Goal: Task Accomplishment & Management: Use online tool/utility

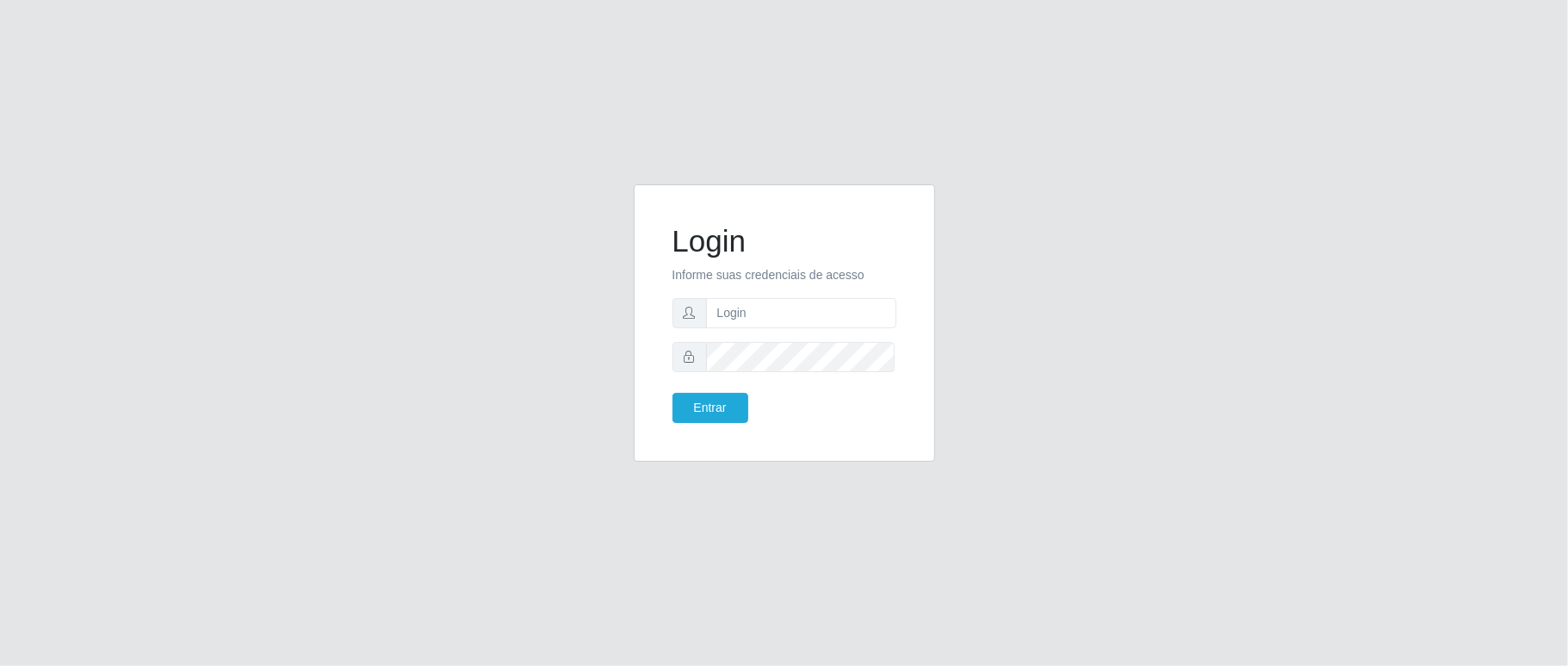
click at [66, 145] on div "Login Informe suas credenciais de acesso Entrar" at bounding box center [784, 333] width 1568 height 666
click at [750, 319] on input "text" at bounding box center [801, 313] width 190 height 31
type input "aislan@ideal"
click at [673, 393] on button "Entrar" at bounding box center [710, 407] width 76 height 31
click at [732, 398] on button "Entrar" at bounding box center [710, 407] width 76 height 31
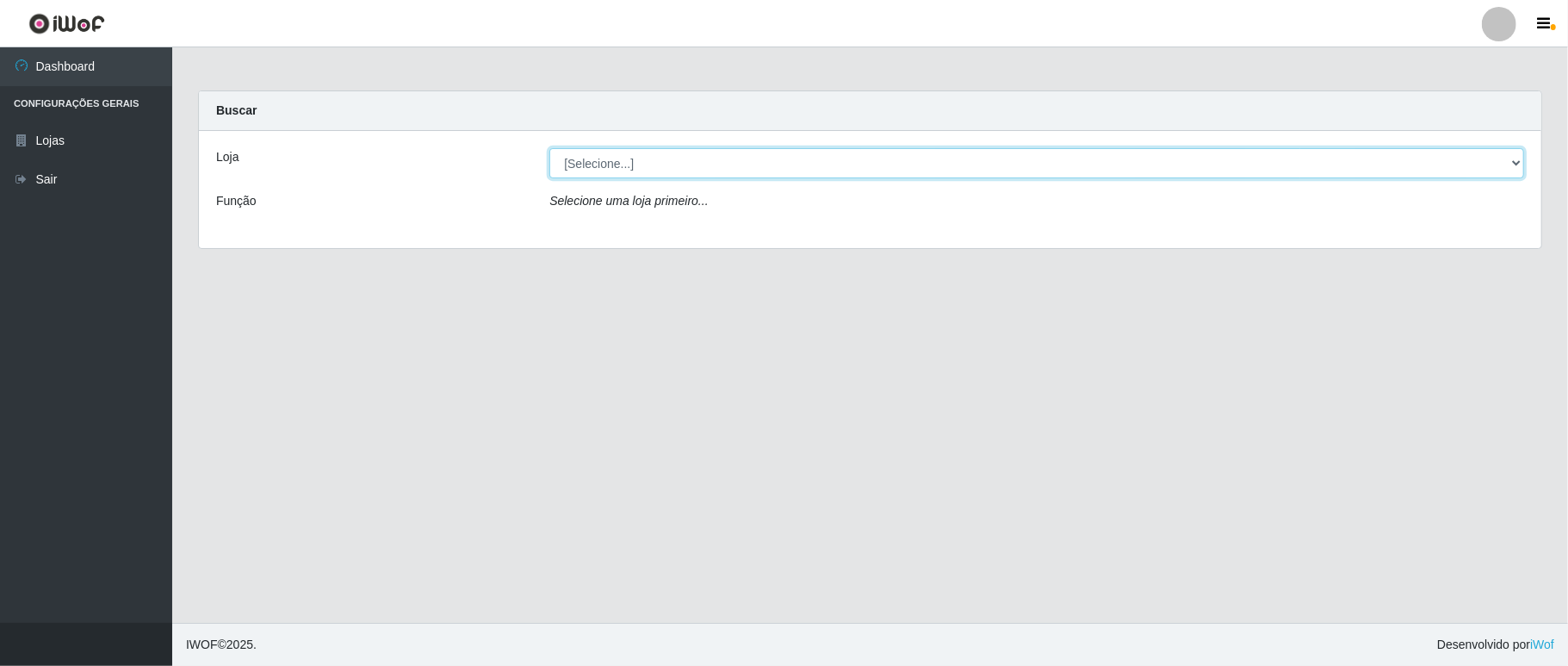
click at [716, 163] on select "[Selecione...] Ideal - Conceição" at bounding box center [1036, 163] width 974 height 31
select select "231"
click at [549, 148] on select "[Selecione...] Ideal - Conceição" at bounding box center [1036, 163] width 974 height 31
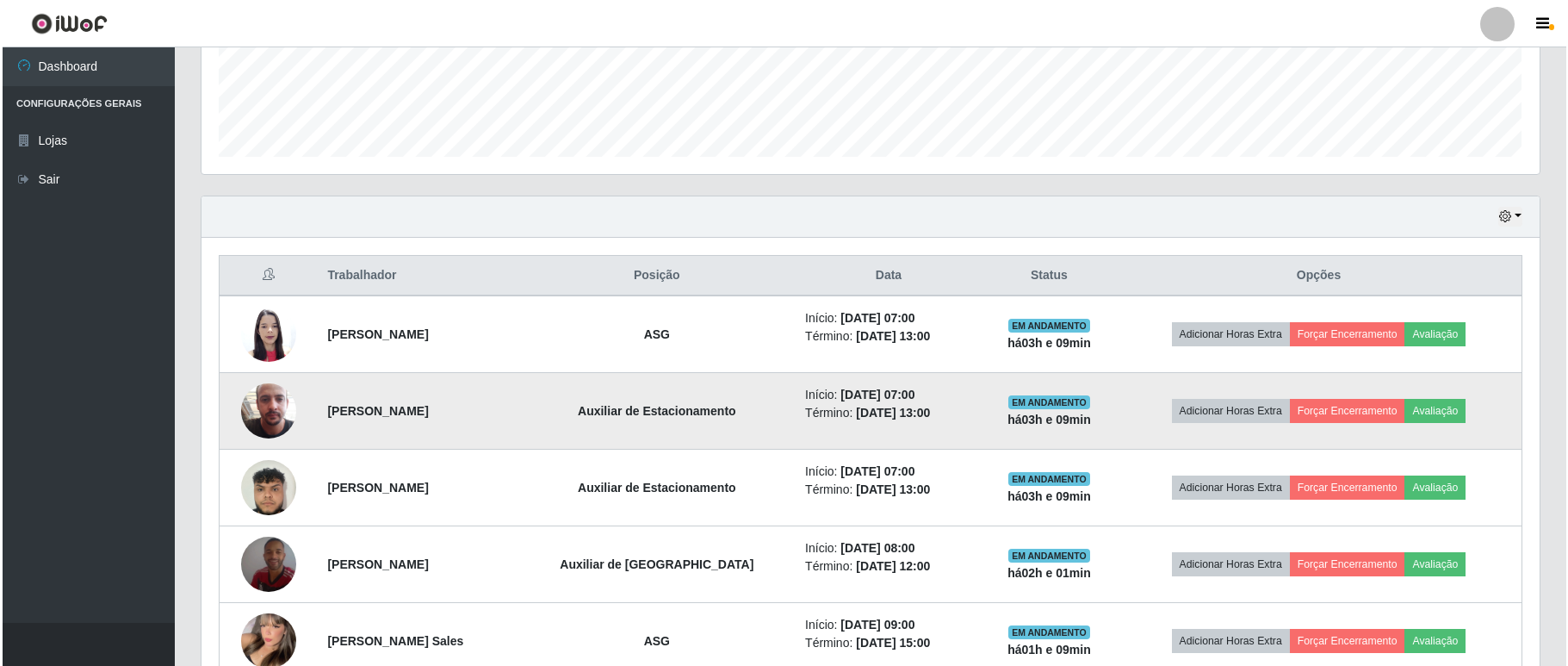
scroll to position [689, 0]
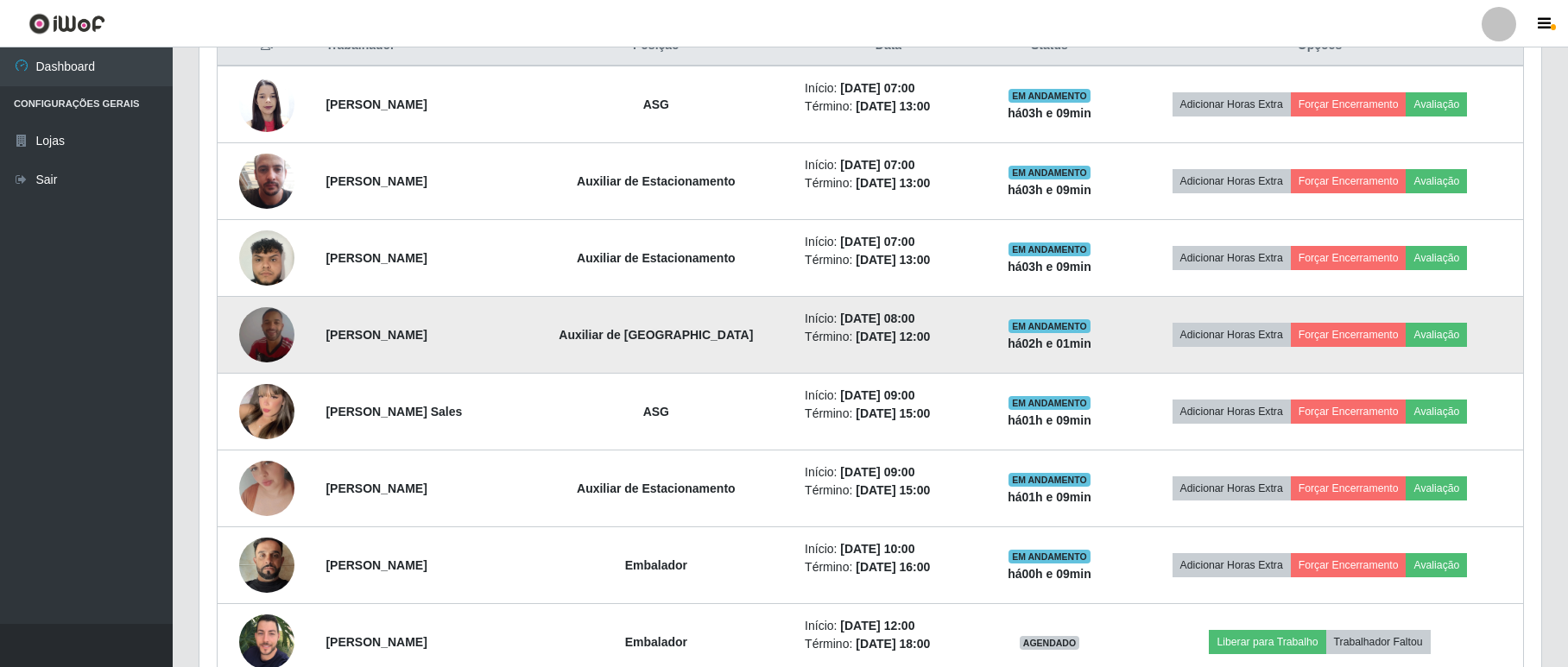
click at [262, 332] on img at bounding box center [267, 335] width 55 height 99
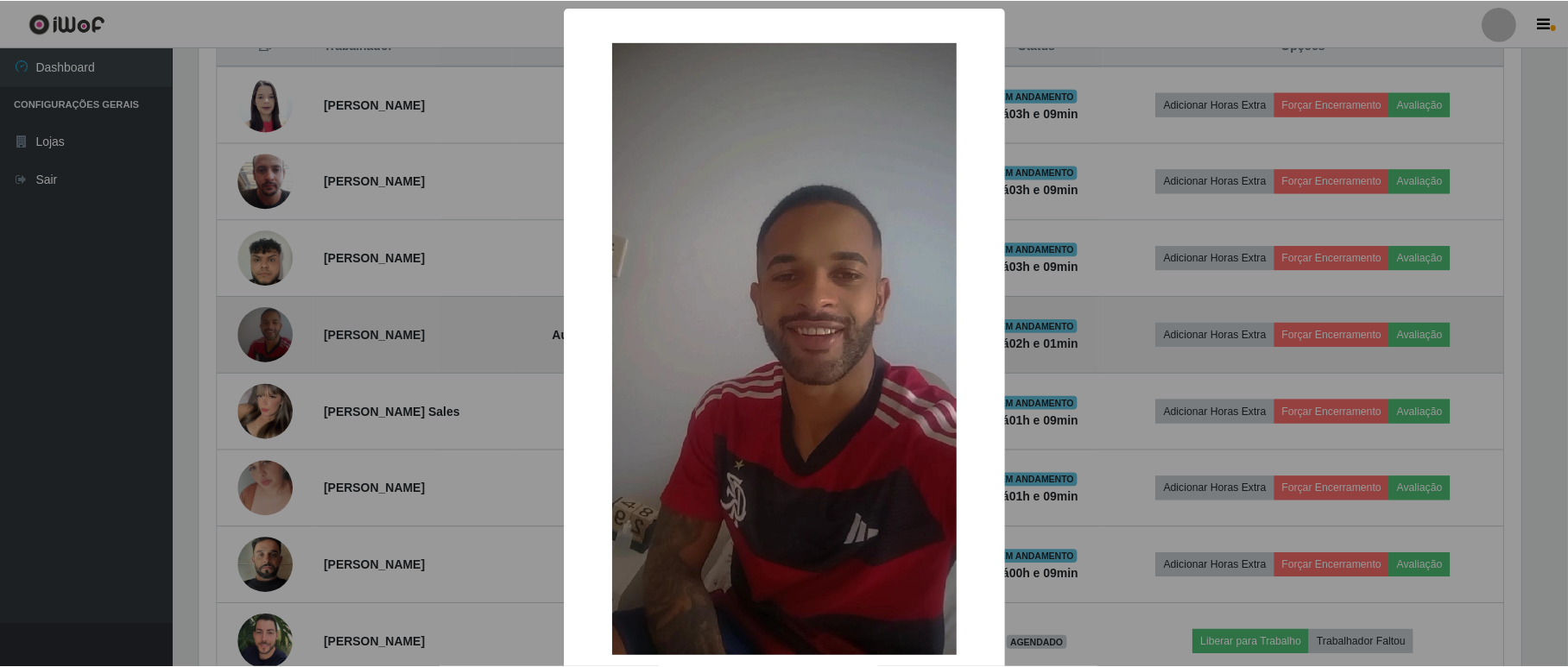
scroll to position [359, 1326]
click at [262, 332] on div "× OK Cancel" at bounding box center [786, 333] width 1572 height 667
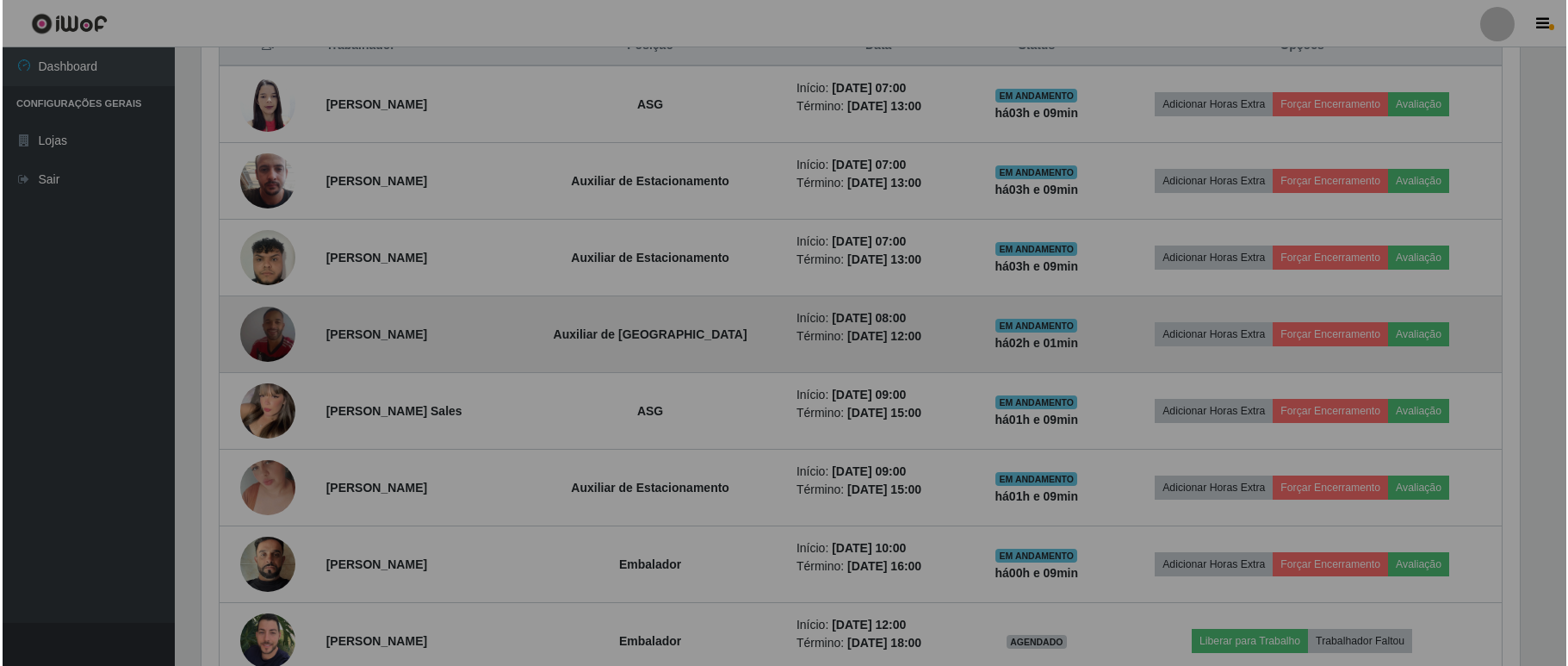
scroll to position [358, 1337]
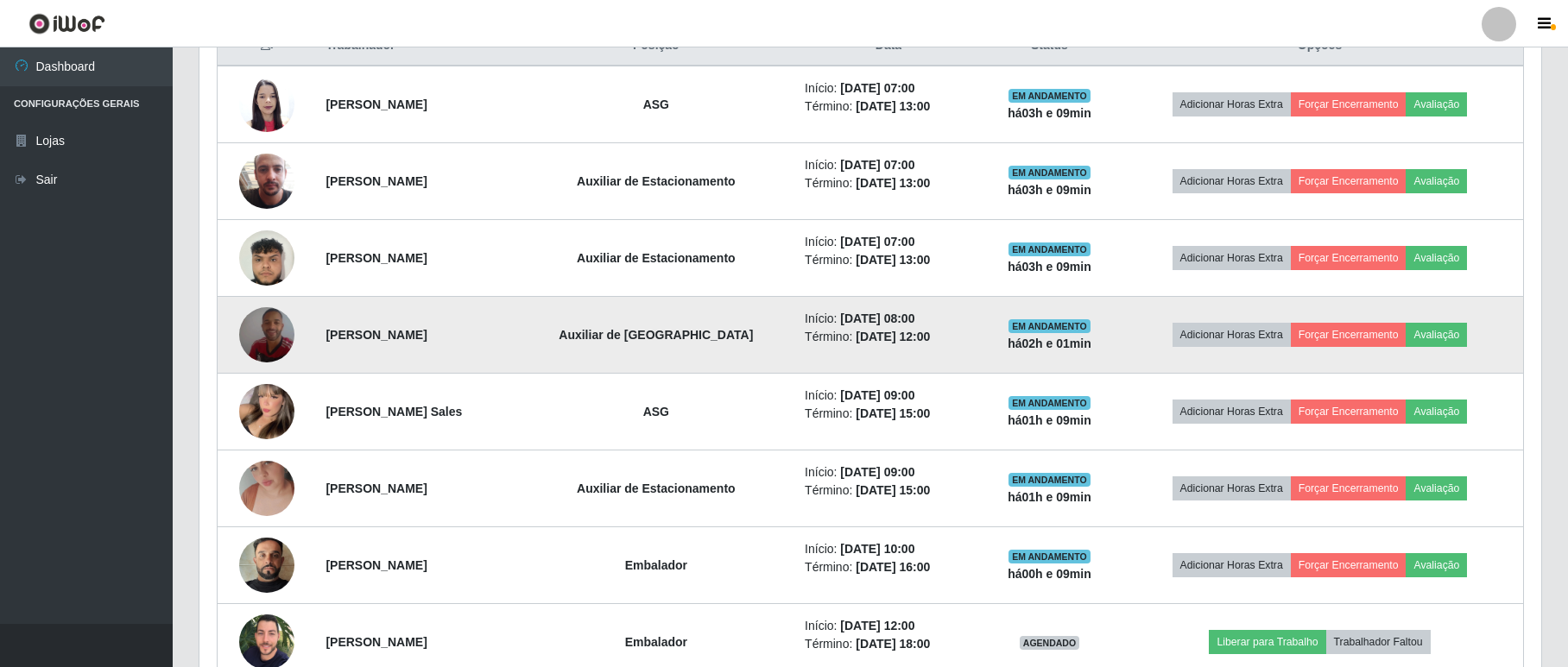
click at [262, 332] on img at bounding box center [267, 335] width 55 height 99
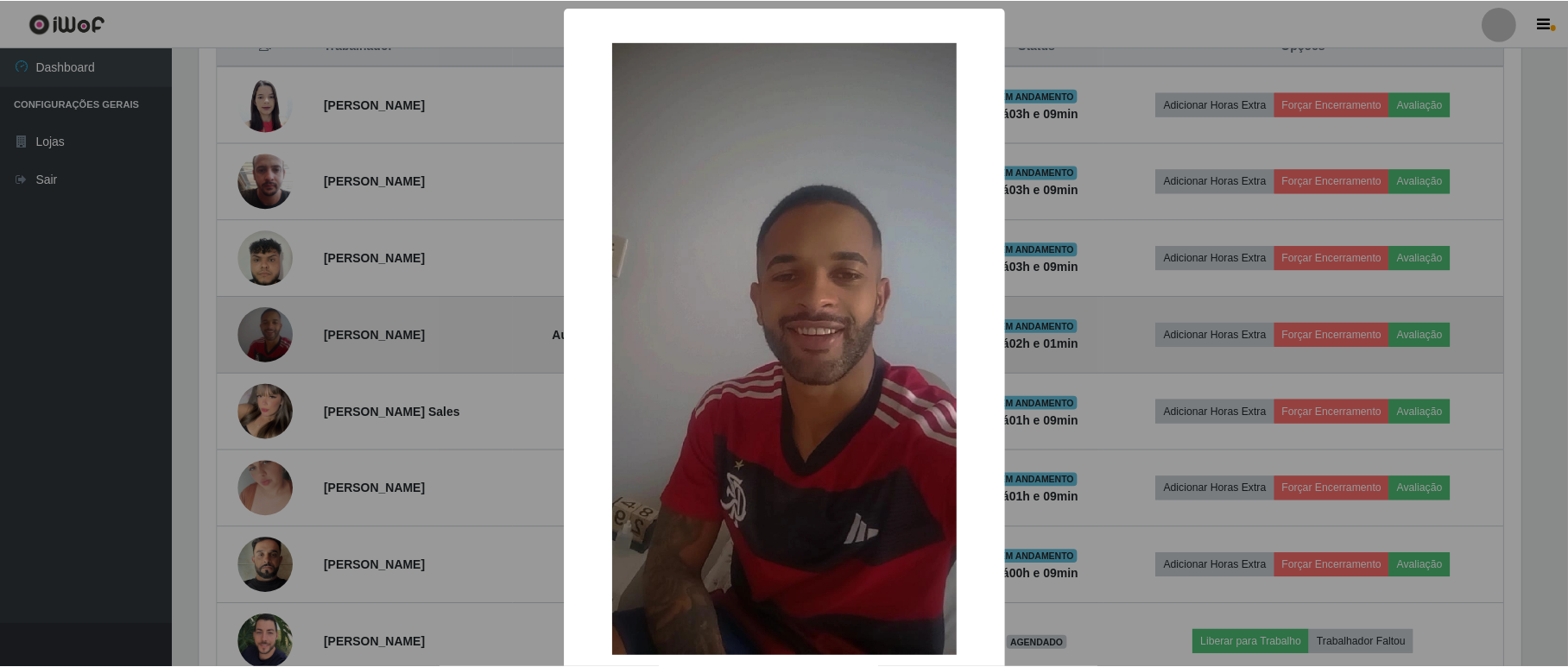
scroll to position [359, 1326]
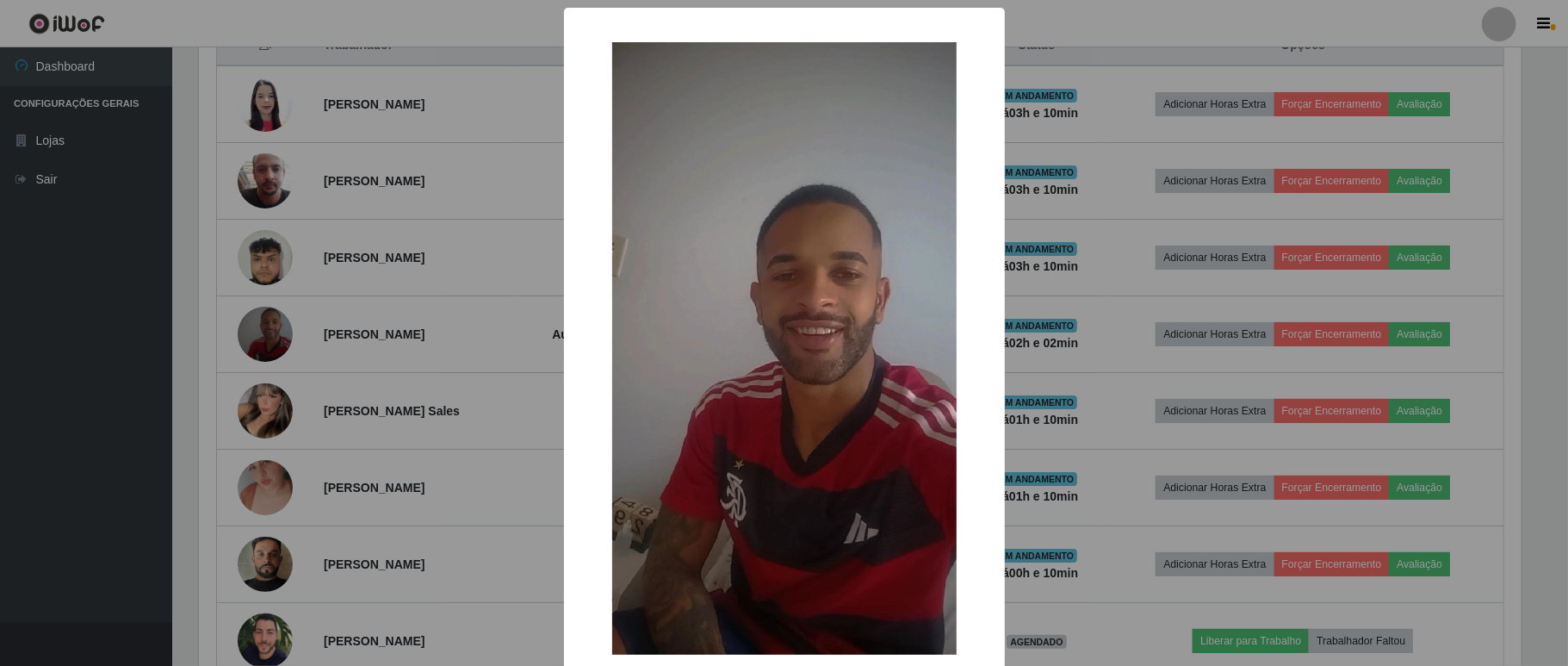
click at [1031, 17] on div "× OK Cancel" at bounding box center [784, 333] width 1568 height 666
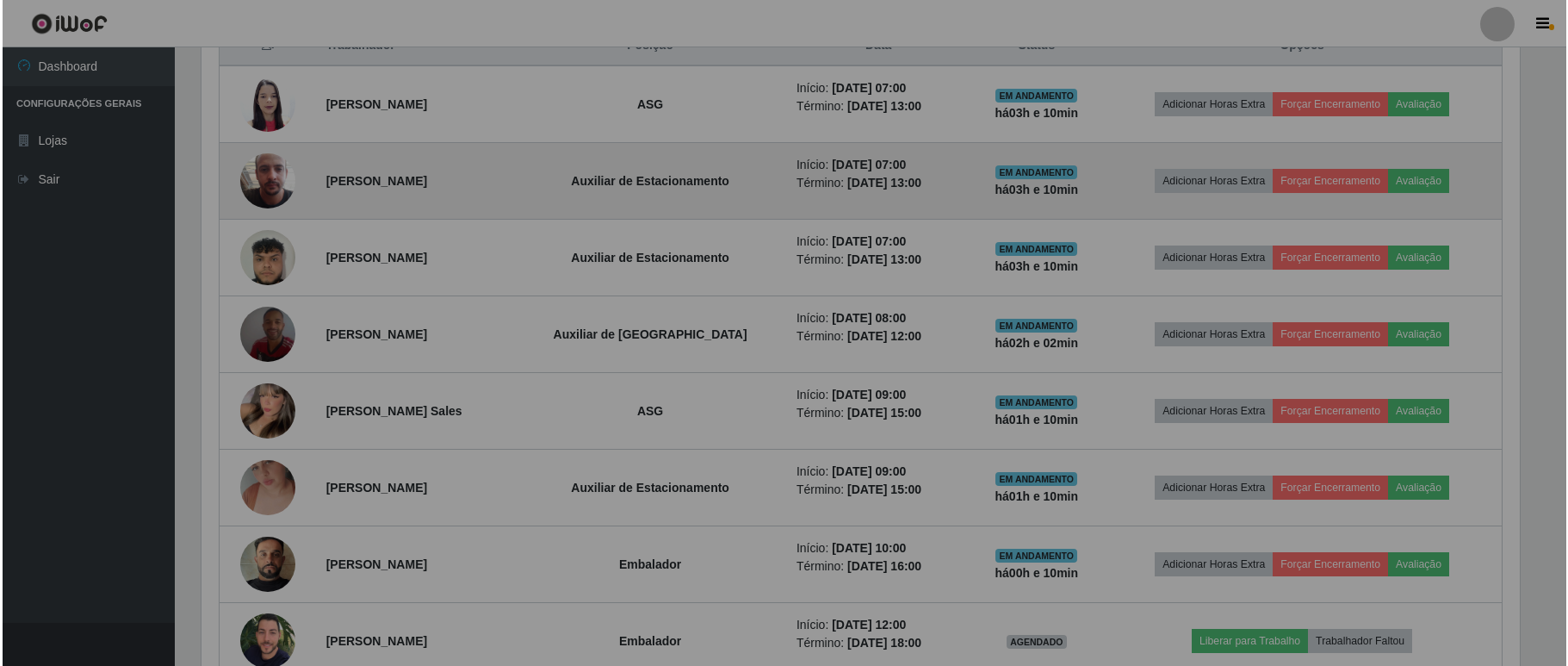
scroll to position [358, 1337]
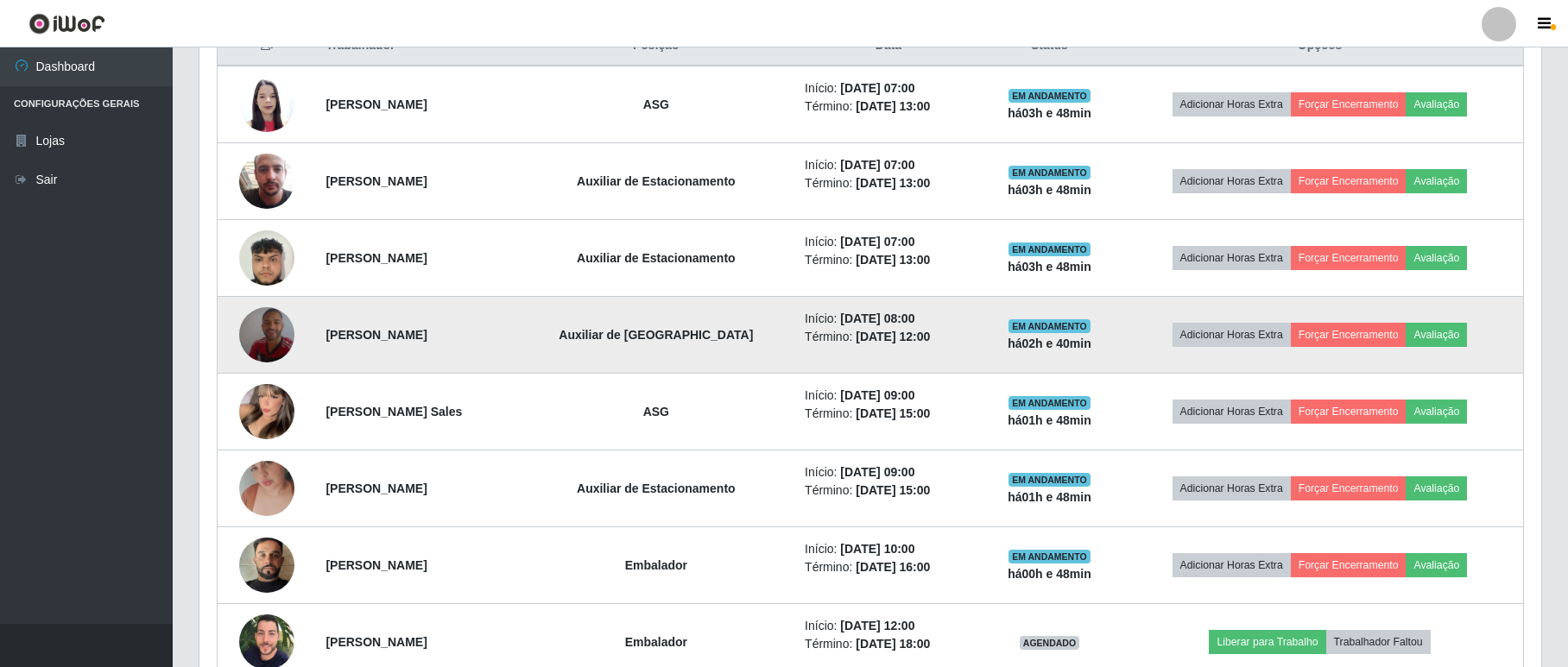
click at [268, 343] on img at bounding box center [267, 335] width 55 height 99
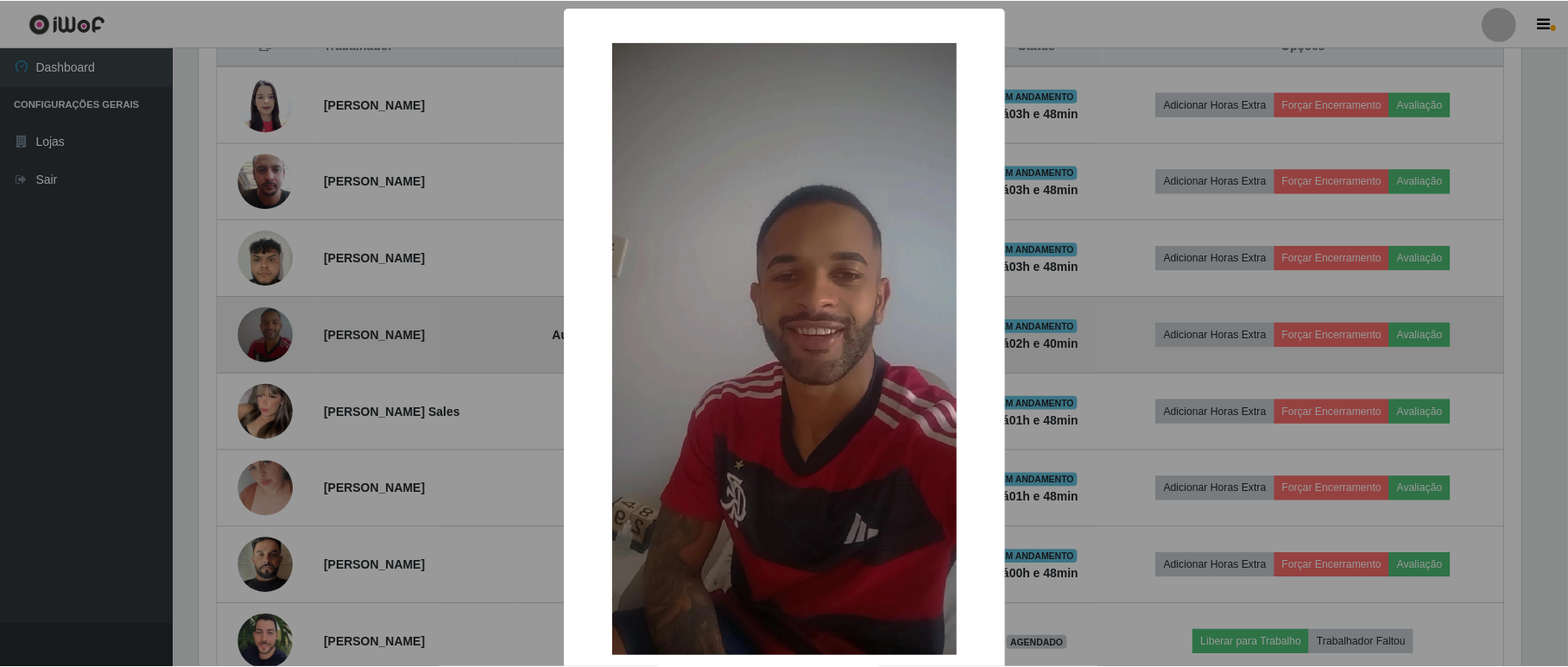
scroll to position [359, 1326]
click at [268, 343] on div "× OK Cancel" at bounding box center [786, 333] width 1572 height 667
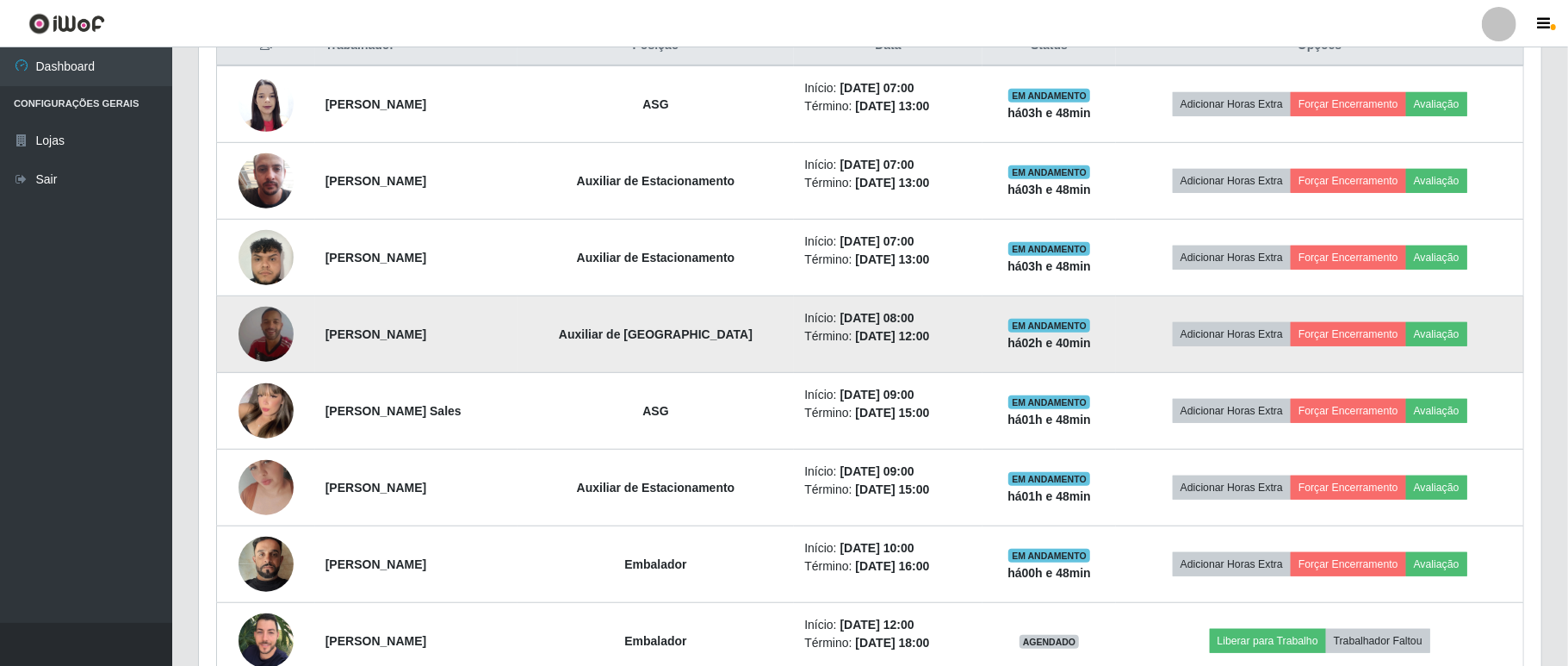
scroll to position [358, 1337]
click at [265, 345] on img at bounding box center [266, 334] width 55 height 99
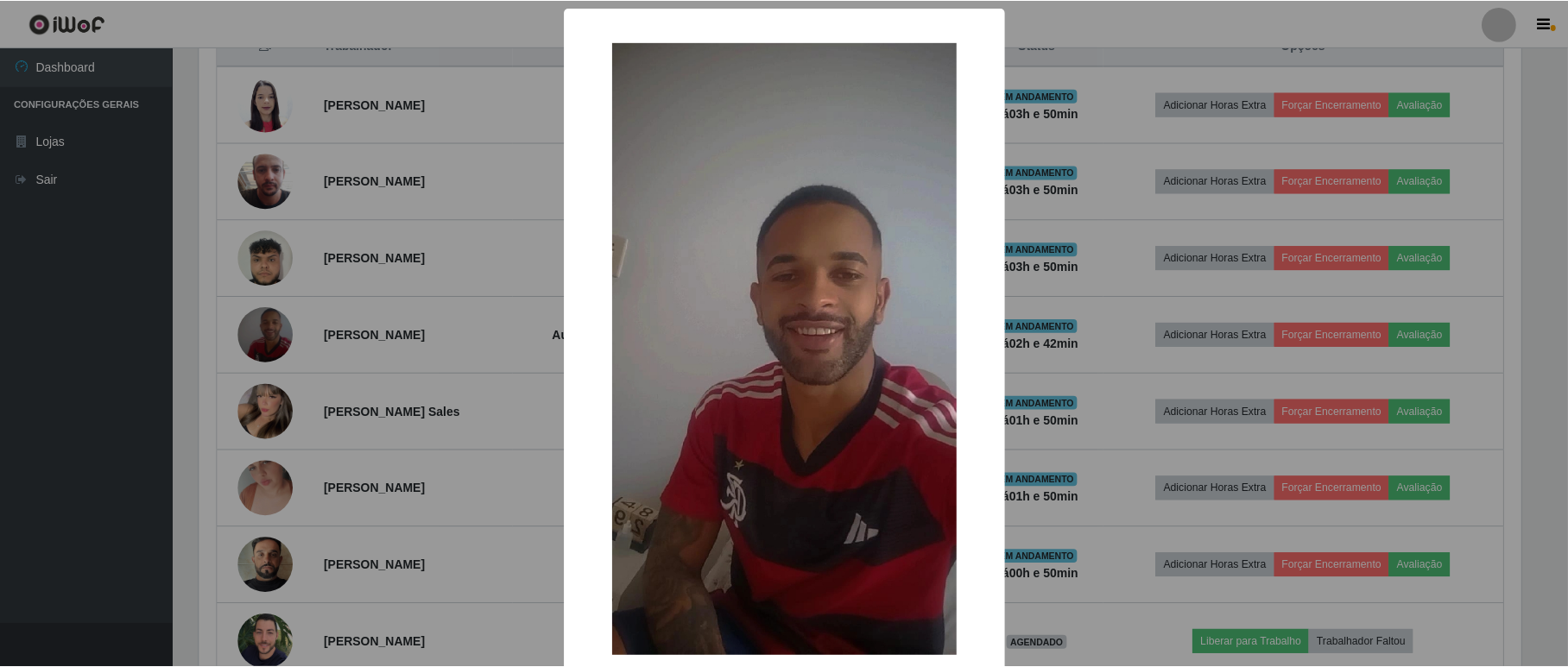
scroll to position [98, 0]
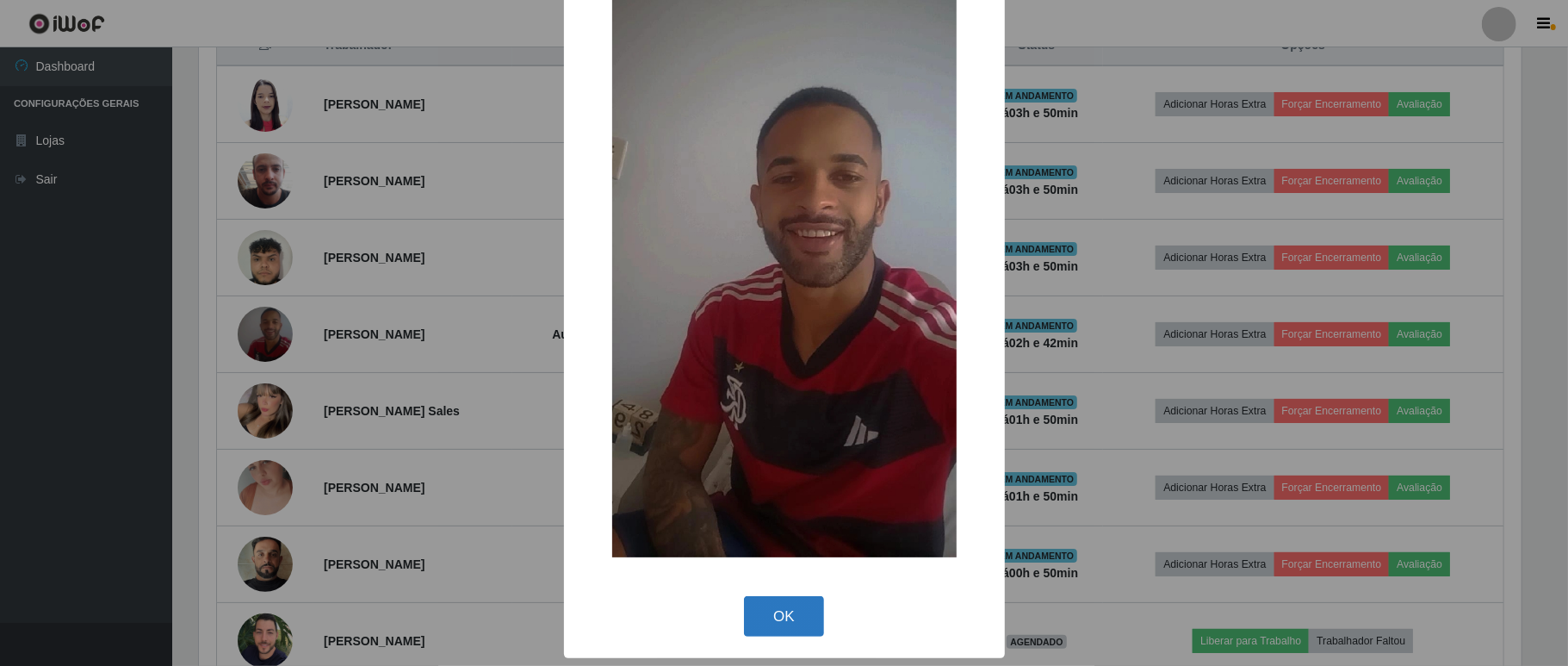
click at [796, 618] on button "OK" at bounding box center [783, 616] width 80 height 40
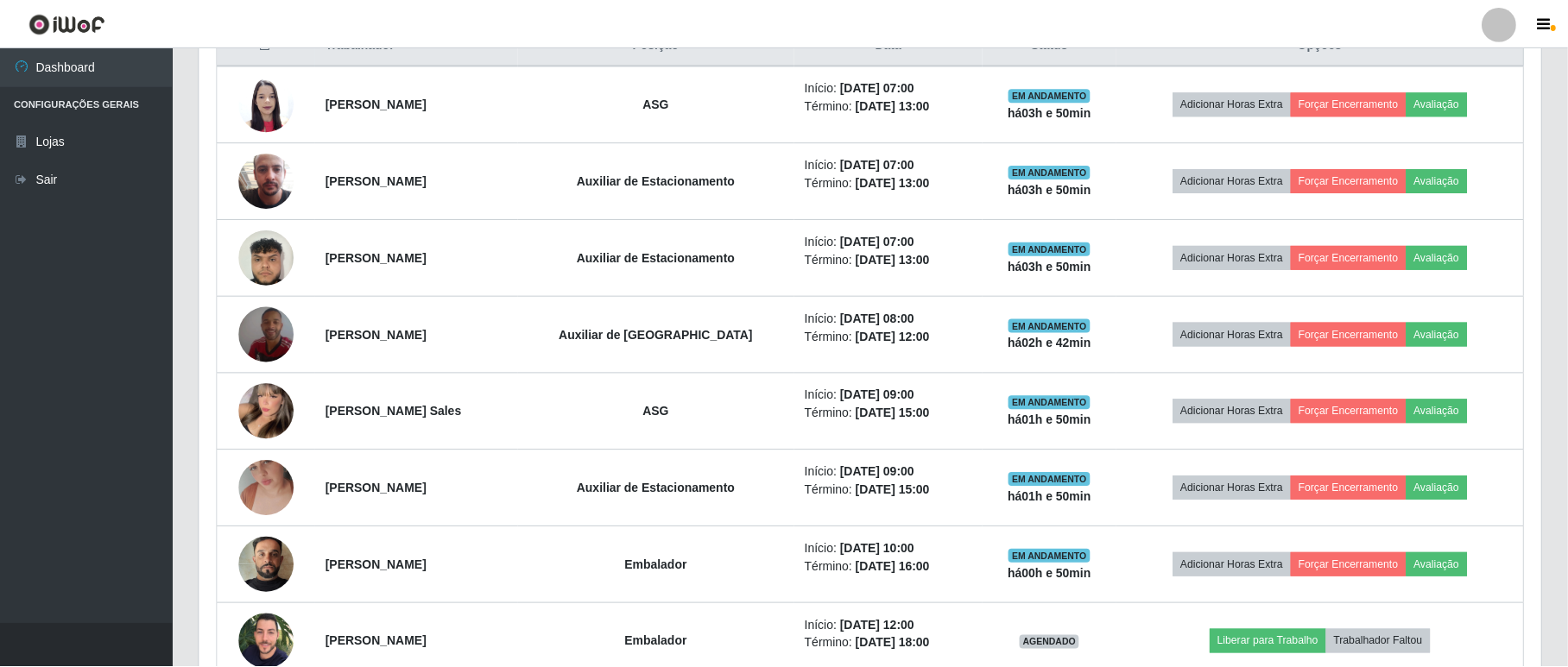
scroll to position [359, 1341]
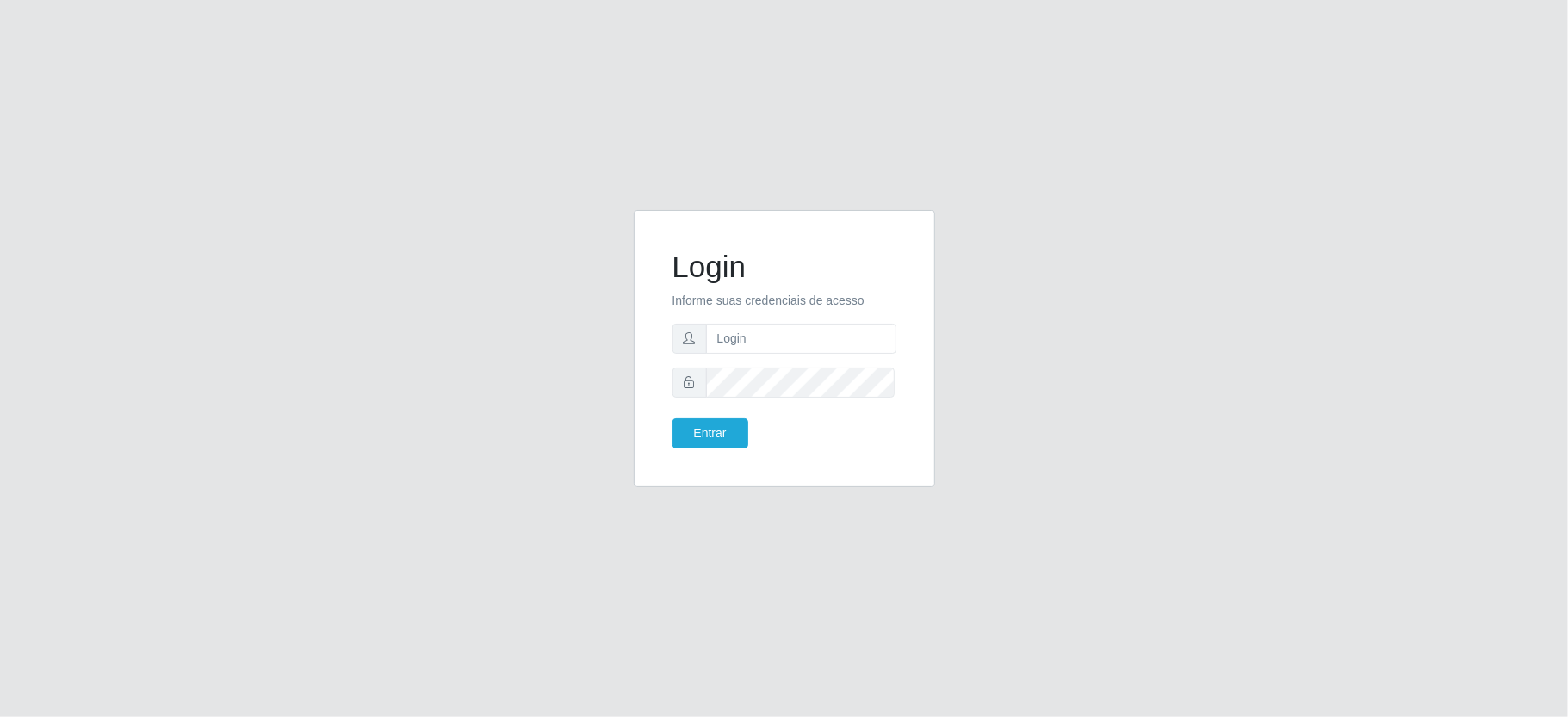
click at [762, 335] on input "text" at bounding box center [801, 338] width 190 height 31
type input "aislan@ideal"
click at [673, 418] on button "Entrar" at bounding box center [710, 433] width 76 height 31
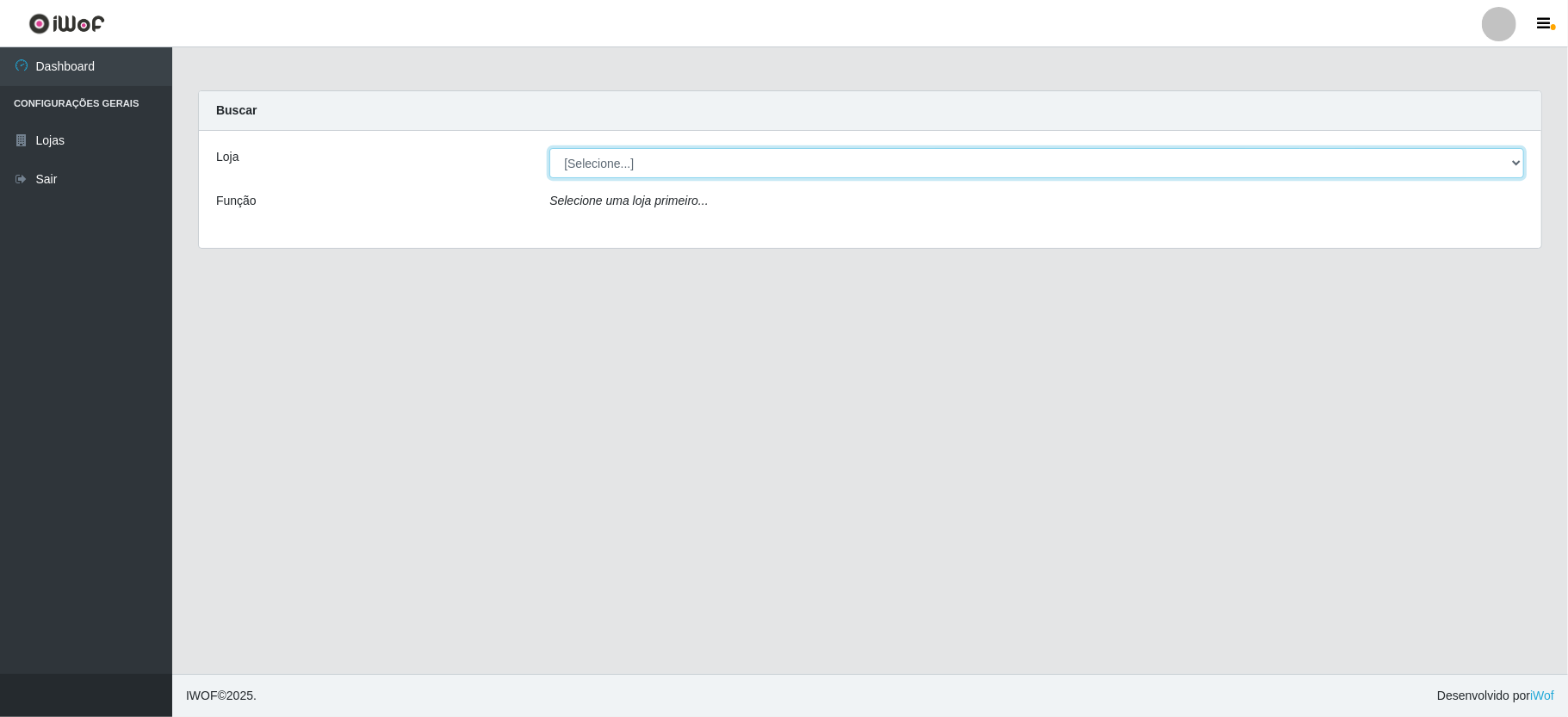
click at [659, 162] on select "[Selecione...] Ideal - Conceição" at bounding box center [1036, 163] width 974 height 31
select select "231"
click at [549, 148] on select "[Selecione...] Ideal - Conceição" at bounding box center [1036, 163] width 974 height 31
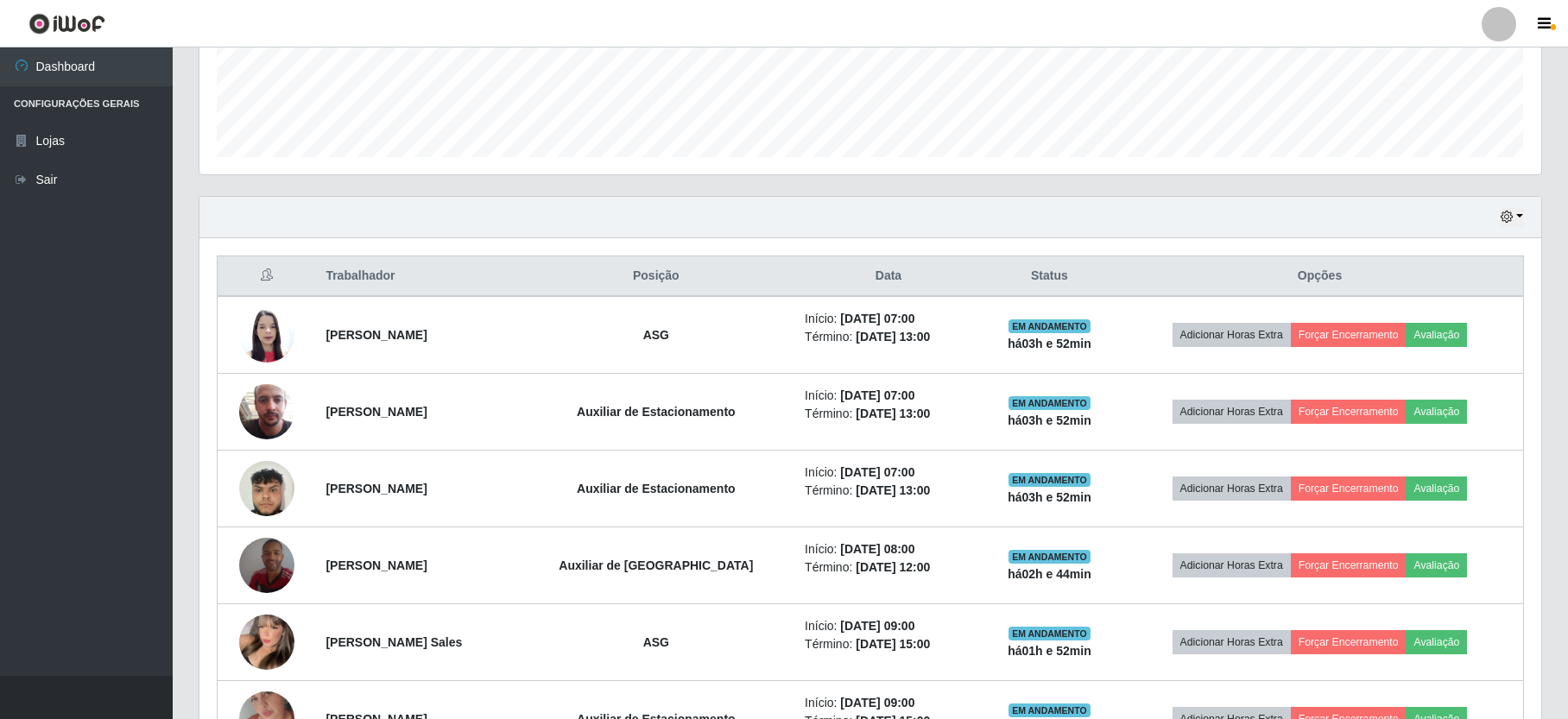
scroll to position [575, 0]
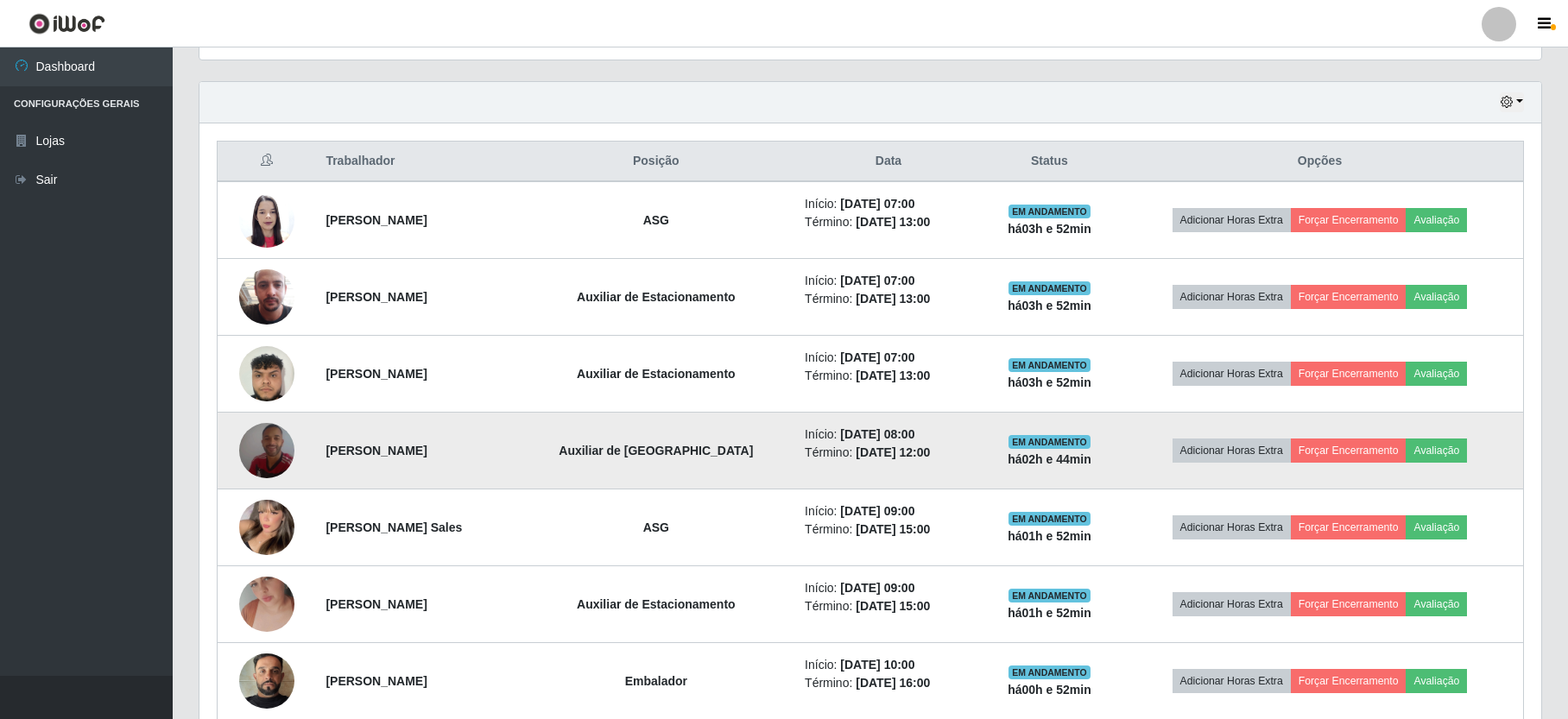
click at [261, 463] on img at bounding box center [267, 451] width 55 height 99
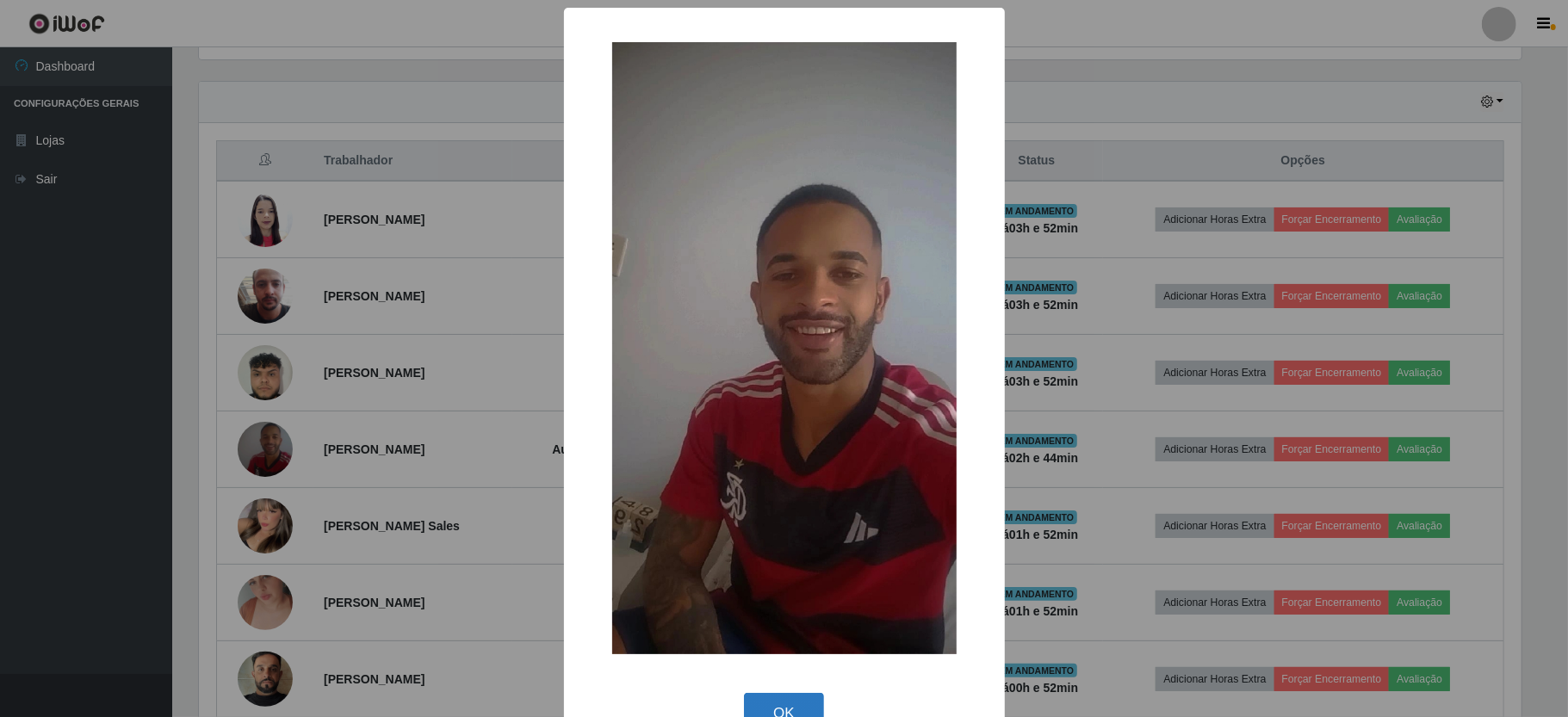
click at [770, 702] on button "OK" at bounding box center [783, 713] width 80 height 40
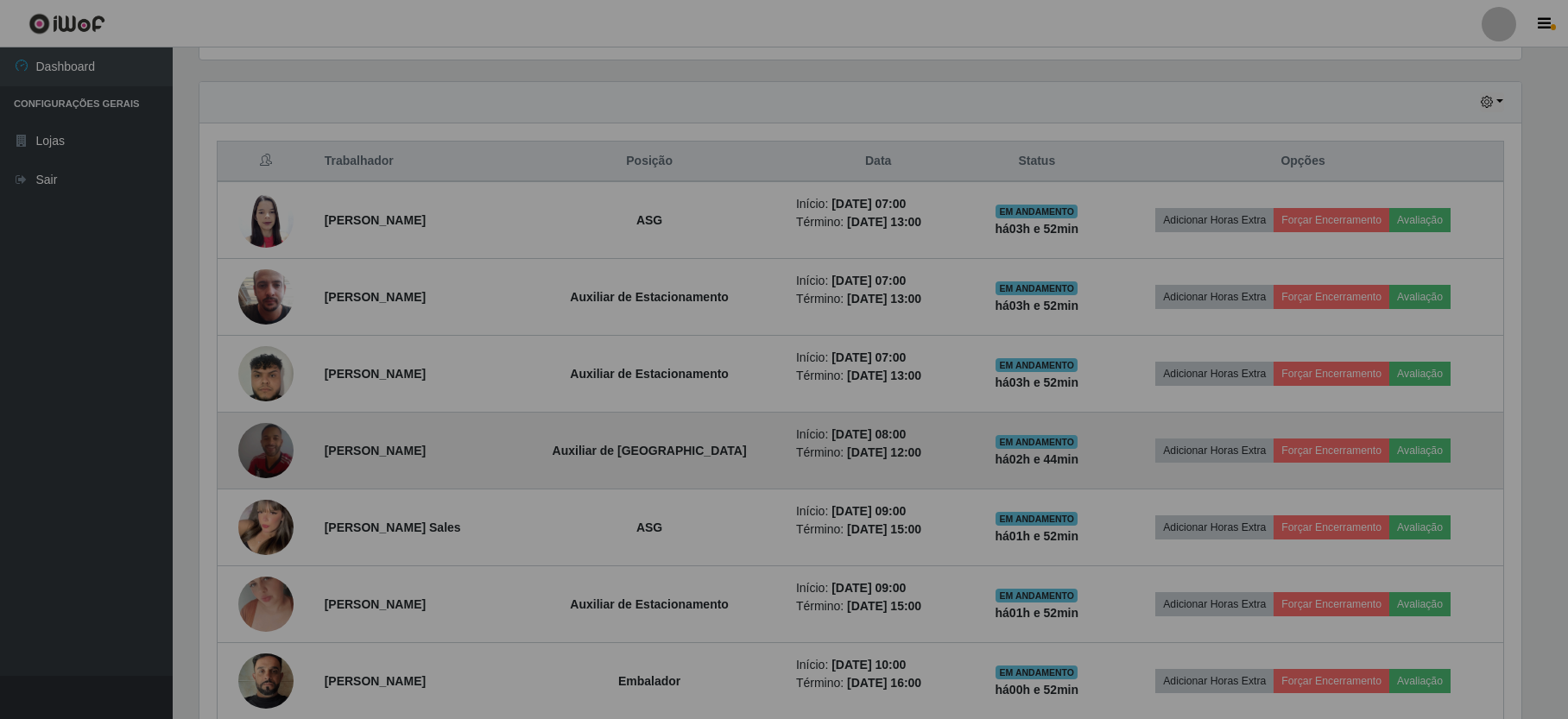
scroll to position [359, 1341]
